Goal: Find specific page/section: Find specific page/section

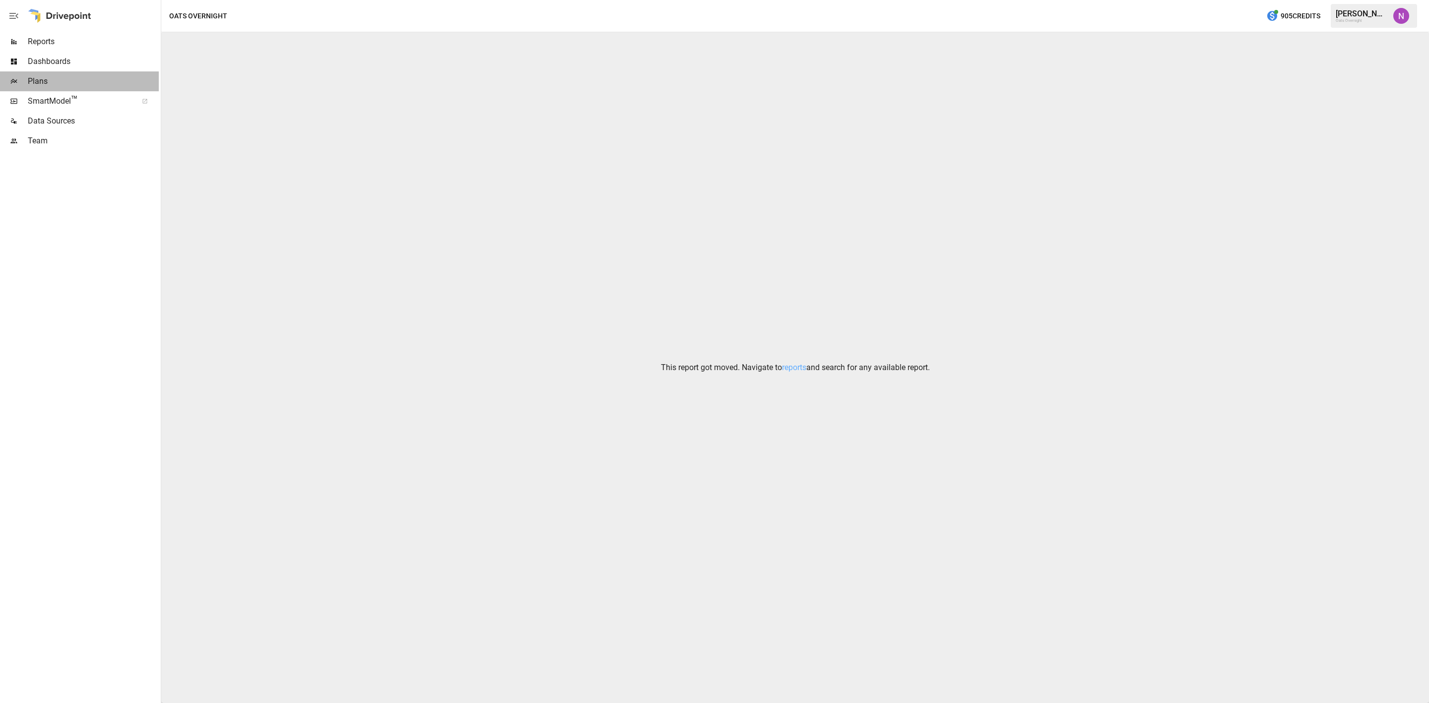
click at [50, 77] on span "Plans" at bounding box center [93, 81] width 131 height 12
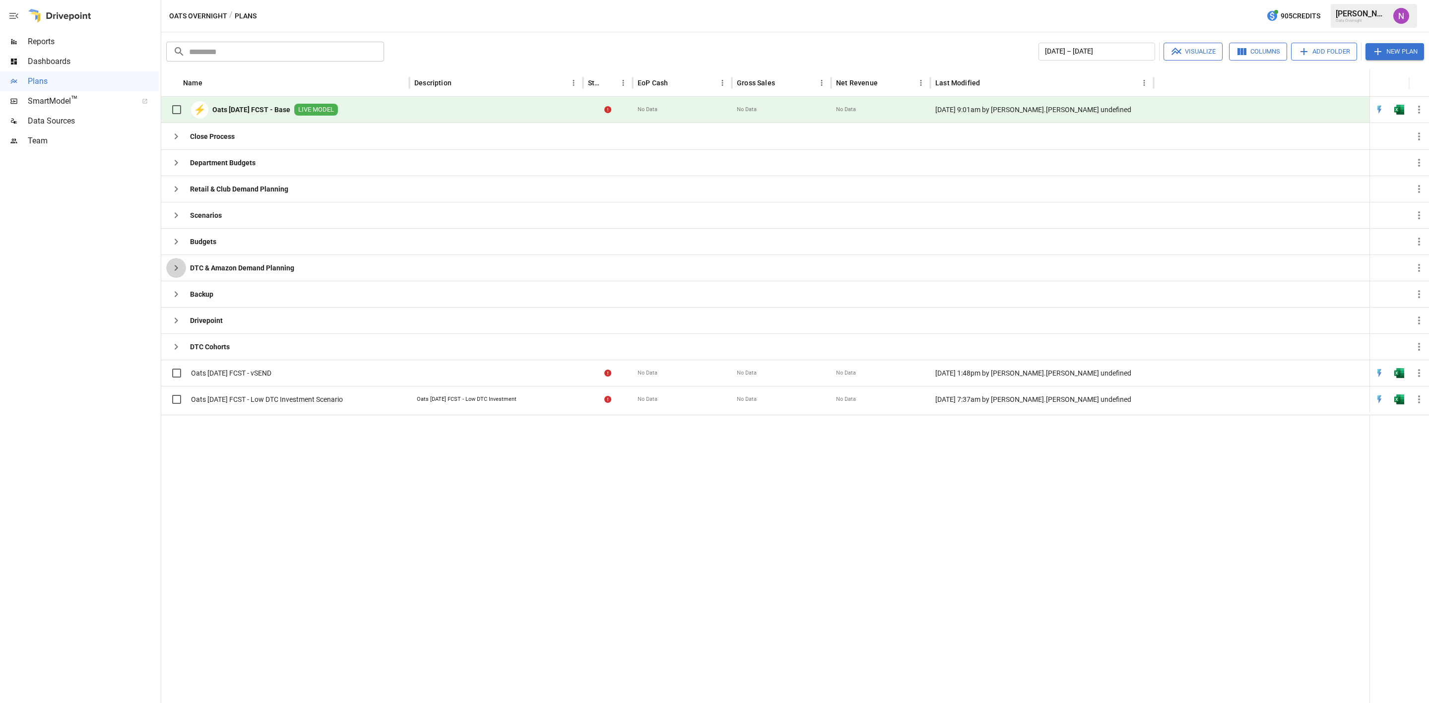
click at [174, 264] on icon "button" at bounding box center [176, 268] width 12 height 12
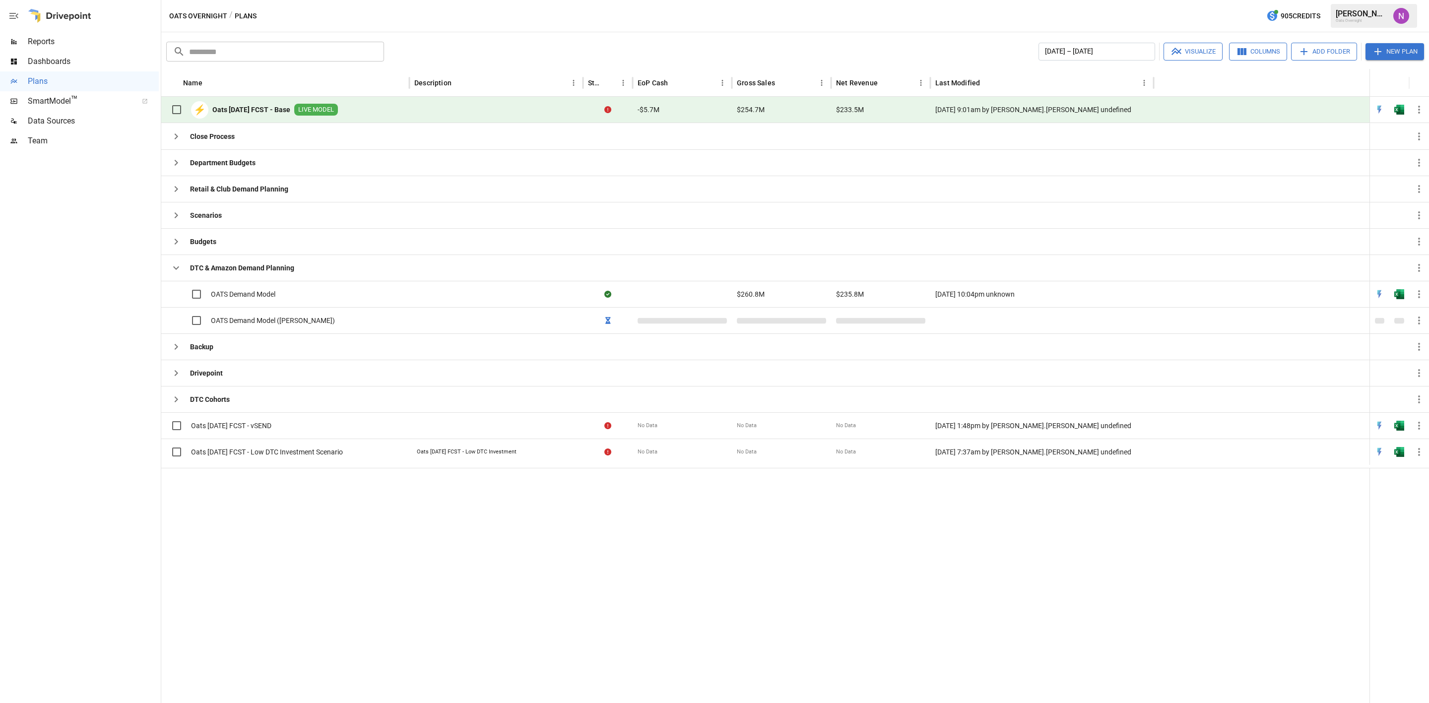
click at [266, 317] on div "OATS Demand Model ([PERSON_NAME])" at bounding box center [250, 320] width 169 height 21
click at [282, 326] on span "OATS Demand Model ([PERSON_NAME])" at bounding box center [273, 321] width 124 height 10
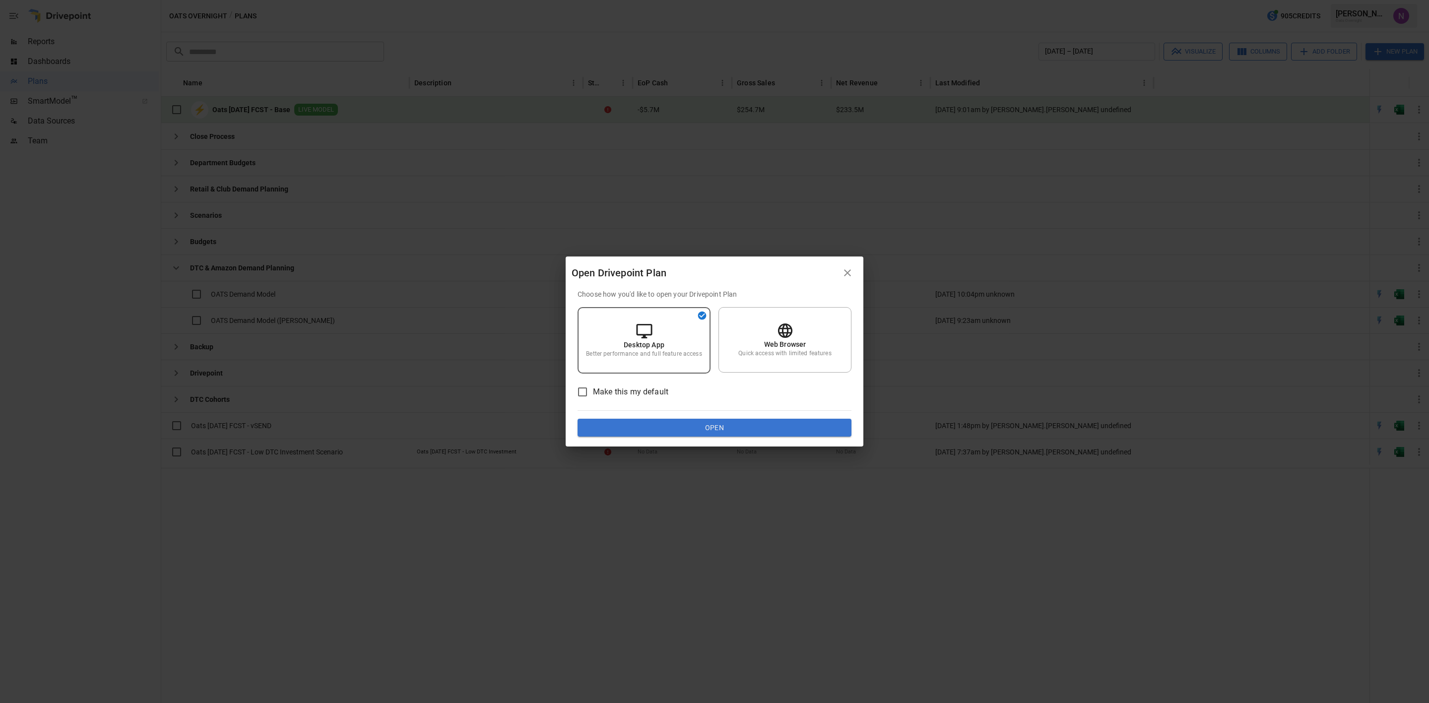
click at [776, 355] on p "Quick access with limited features" at bounding box center [785, 353] width 93 height 8
click at [766, 427] on button "Open" at bounding box center [715, 428] width 274 height 18
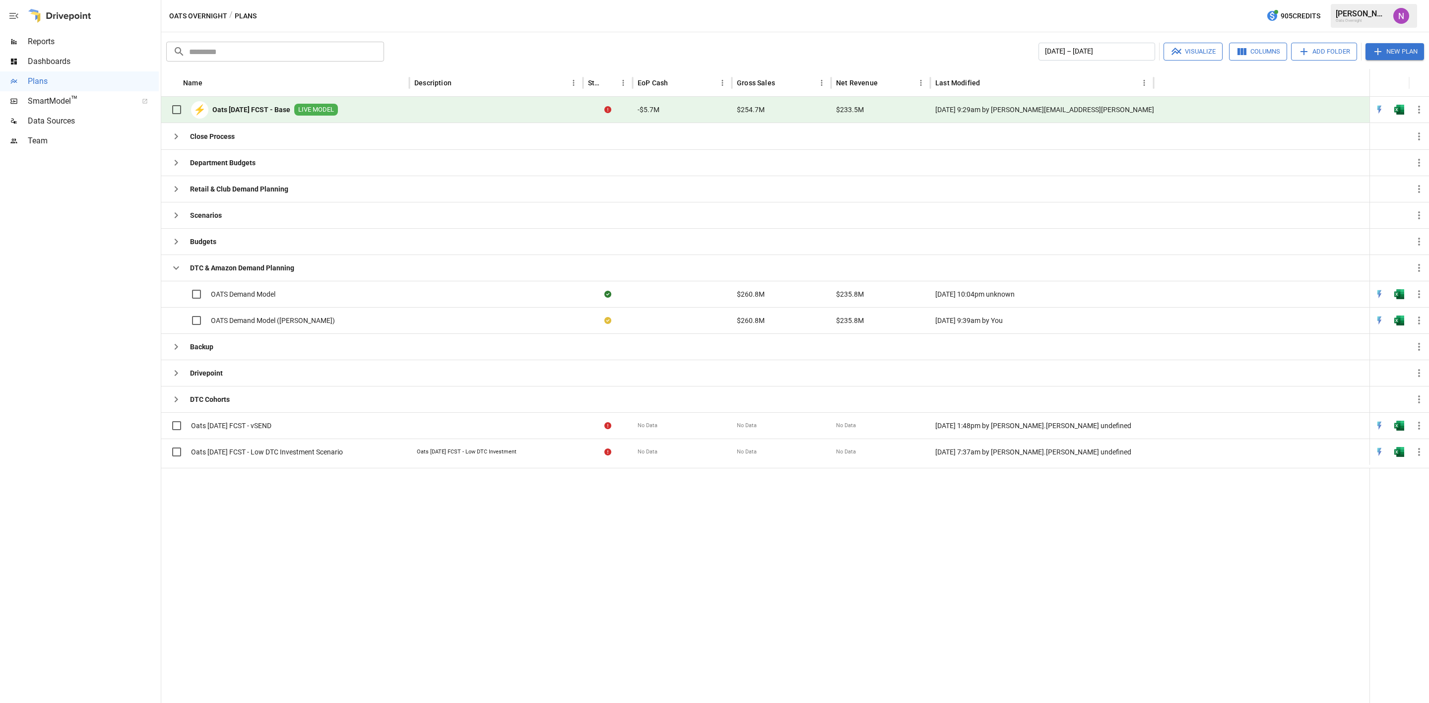
click at [258, 289] on div "OATS Demand Model" at bounding box center [220, 294] width 109 height 21
click at [240, 292] on span "OATS Demand Model" at bounding box center [243, 294] width 65 height 10
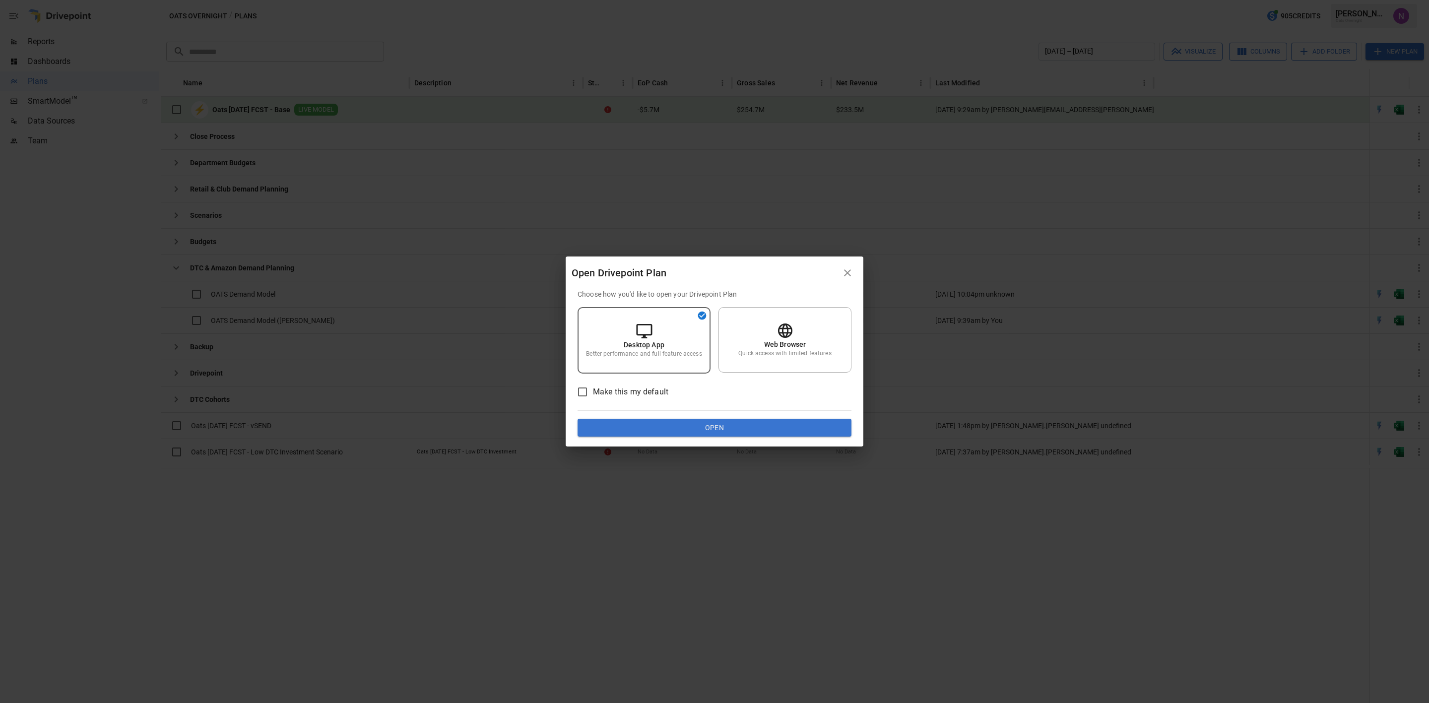
click at [805, 338] on div "Web Browser Quick access with limited features" at bounding box center [785, 340] width 133 height 66
click at [737, 420] on button "Open" at bounding box center [715, 428] width 274 height 18
